Goal: Task Accomplishment & Management: Use online tool/utility

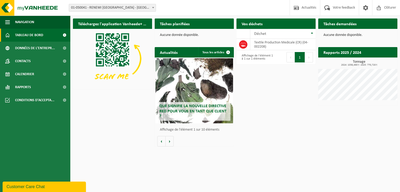
click at [301, 29] on link "Demander un transport" at bounding box center [291, 34] width 47 height 10
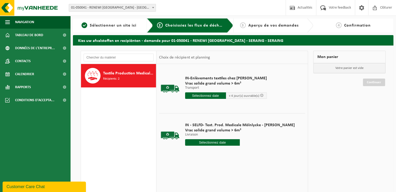
click at [220, 141] on input "text" at bounding box center [212, 142] width 55 height 7
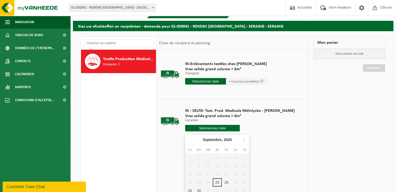
scroll to position [26, 0]
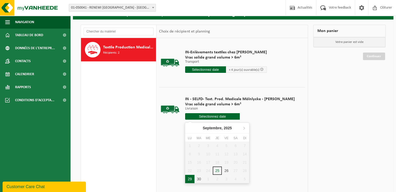
click at [190, 177] on div "29" at bounding box center [189, 179] width 9 height 8
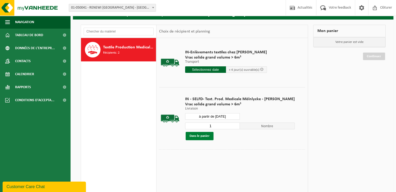
click at [205, 134] on button "Dans le panier" at bounding box center [200, 136] width 28 height 8
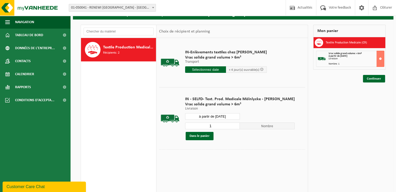
click at [217, 114] on input "à partir de 2025-09-29" at bounding box center [212, 116] width 55 height 7
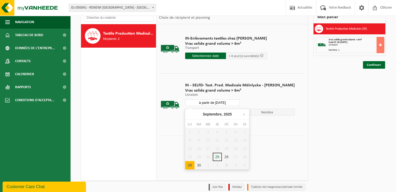
scroll to position [52, 0]
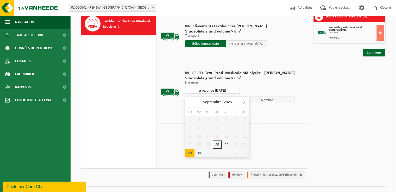
click at [244, 103] on icon at bounding box center [243, 102] width 1 height 3
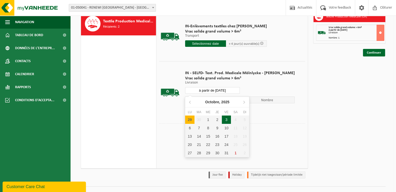
click at [227, 120] on div "3" at bounding box center [226, 120] width 9 height 8
type input "à partir de 2025-10-03"
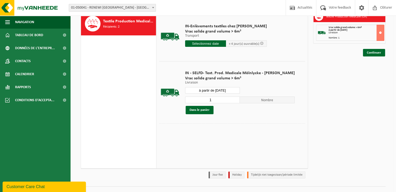
click at [266, 117] on div "IN - SELFD- Text. Prod. Medicale Mölnlycke - RENEWI SERAING Vrac solide grand v…" at bounding box center [239, 92] width 115 height 54
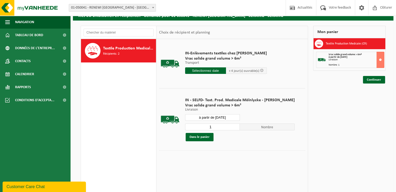
scroll to position [0, 0]
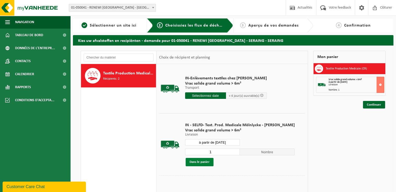
click at [205, 160] on button "Dans le panier" at bounding box center [200, 162] width 28 height 8
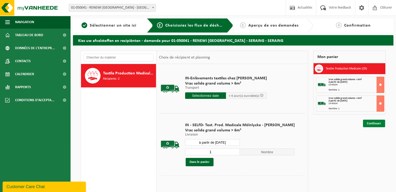
click at [368, 123] on link "Continuer" at bounding box center [374, 124] width 22 height 8
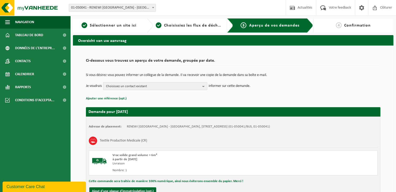
click at [163, 84] on span "Choisissez un contact existant" at bounding box center [153, 86] width 94 height 8
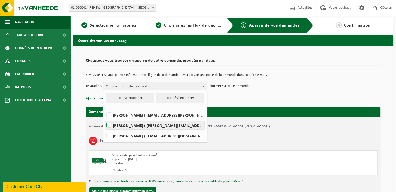
click at [108, 125] on label "ALEX MORANA ( alex.morana@renewi.com )" at bounding box center [154, 126] width 99 height 8
click at [105, 119] on input "ALEX MORANA ( alex.morana@renewi.com )" at bounding box center [104, 119] width 0 height 0
checkbox input "true"
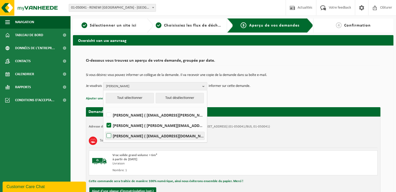
click at [110, 135] on label "Juline Tossens ( juline.tossens@renewi.com )" at bounding box center [154, 136] width 99 height 8
click at [105, 129] on input "Juline Tossens ( juline.tossens@renewi.com )" at bounding box center [104, 129] width 0 height 0
checkbox input "true"
click at [262, 91] on div "Si vous désirez vous pouvez informer un collègue de la demande. Il va recevoir …" at bounding box center [233, 81] width 294 height 27
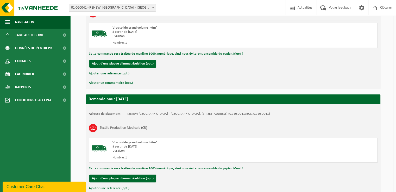
scroll to position [165, 0]
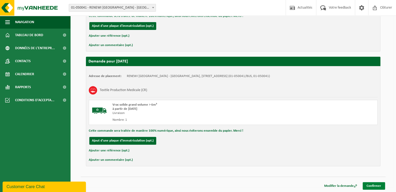
click at [374, 184] on link "Confirmer" at bounding box center [373, 186] width 22 height 8
